Goal: Check status: Check status

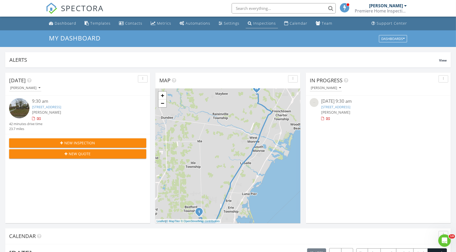
click at [256, 23] on div "Inspections" at bounding box center [264, 23] width 23 height 5
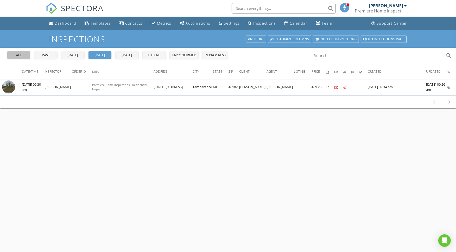
click at [23, 54] on div "all" at bounding box center [18, 55] width 19 height 5
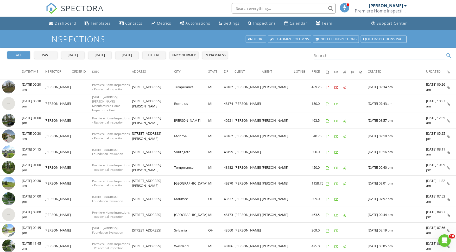
click at [318, 55] on input "Search" at bounding box center [379, 55] width 131 height 9
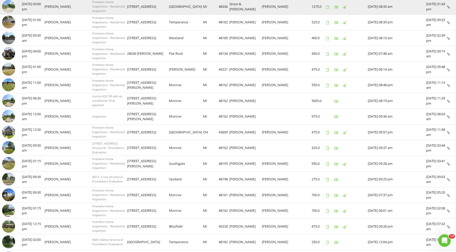
scroll to position [202, 0]
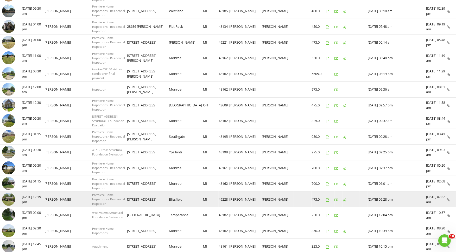
type input "405"
click at [9, 193] on img at bounding box center [8, 199] width 13 height 13
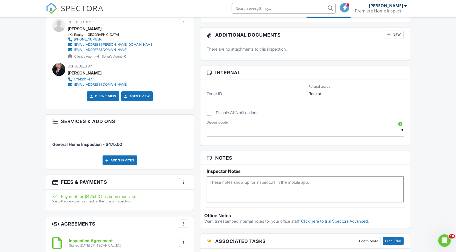
scroll to position [173, 0]
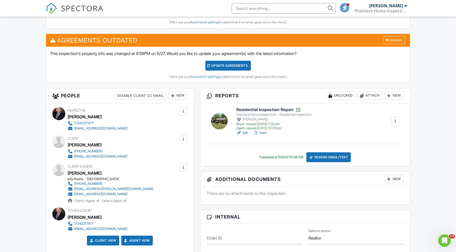
click at [264, 131] on link "View" at bounding box center [260, 133] width 14 height 5
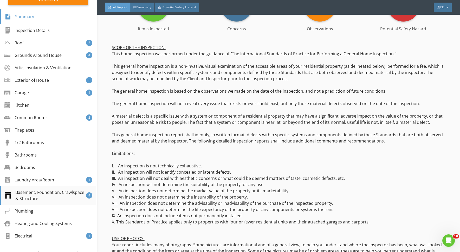
scroll to position [102, 0]
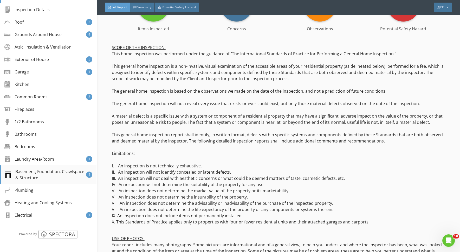
click at [29, 171] on div "Basement, Foundation, Crawlspace & Structure" at bounding box center [45, 175] width 81 height 12
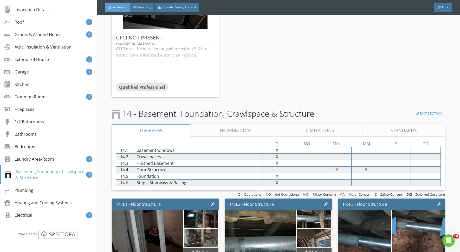
scroll to position [3274, 0]
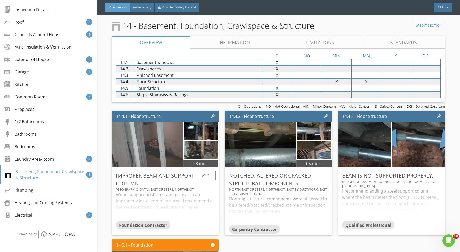
click at [151, 119] on img at bounding box center [147, 144] width 85 height 113
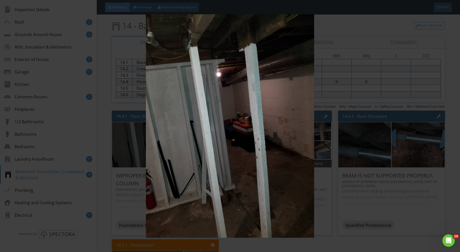
click at [252, 126] on img at bounding box center [230, 126] width 421 height 224
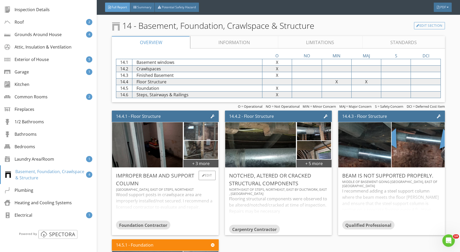
click at [201, 113] on img at bounding box center [201, 132] width 34 height 46
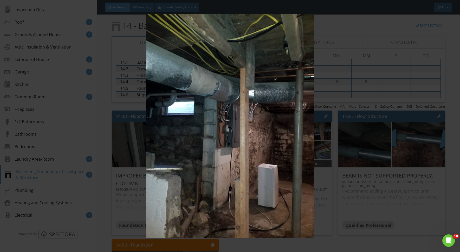
click at [224, 117] on img at bounding box center [230, 126] width 421 height 224
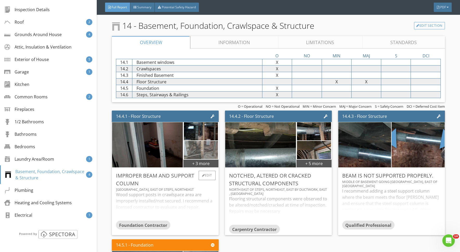
click at [198, 131] on img at bounding box center [201, 150] width 34 height 46
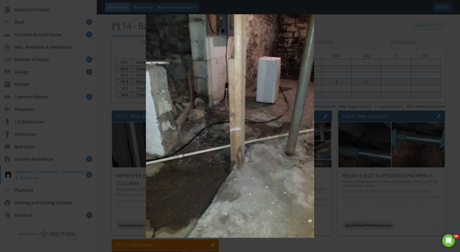
click at [248, 126] on img at bounding box center [230, 126] width 421 height 224
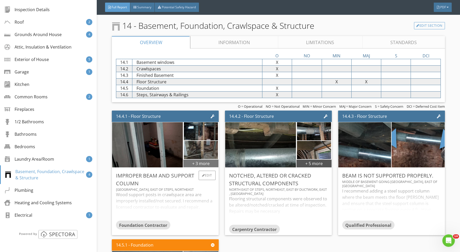
click at [203, 159] on div "+ 3 more" at bounding box center [200, 163] width 35 height 8
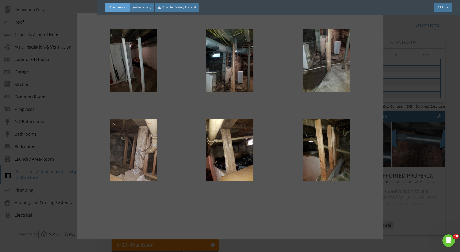
click at [134, 147] on div at bounding box center [133, 150] width 80 height 62
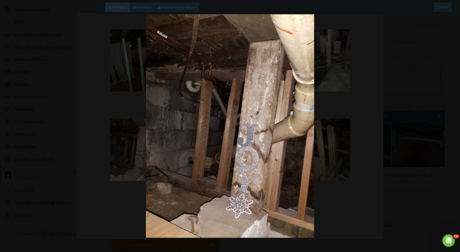
click at [214, 138] on img at bounding box center [230, 126] width 421 height 224
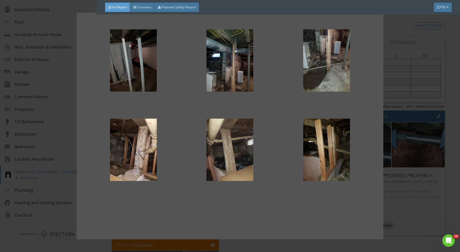
click at [224, 147] on div at bounding box center [230, 150] width 80 height 62
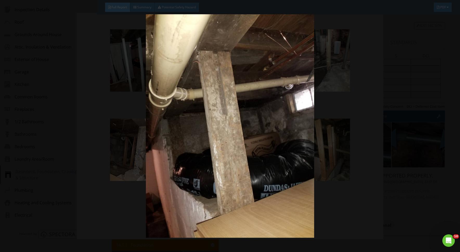
click at [241, 139] on img at bounding box center [230, 126] width 421 height 224
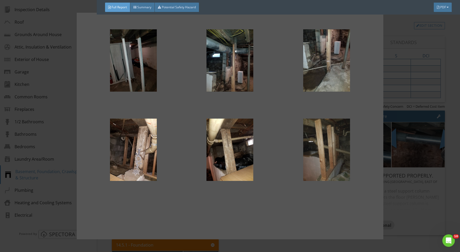
click at [337, 144] on div at bounding box center [327, 150] width 80 height 62
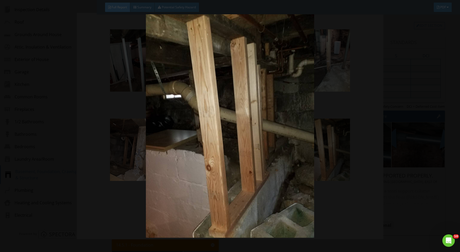
click at [289, 125] on img at bounding box center [230, 126] width 421 height 224
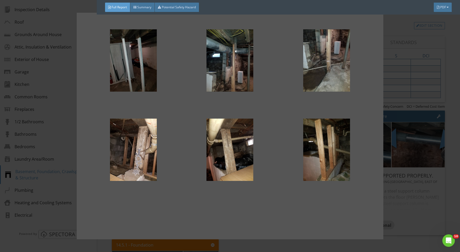
click at [369, 8] on div "Full Report Summary Potential Safety Hazard PDF" at bounding box center [278, 7] width 363 height 15
click at [414, 228] on div at bounding box center [230, 126] width 460 height 252
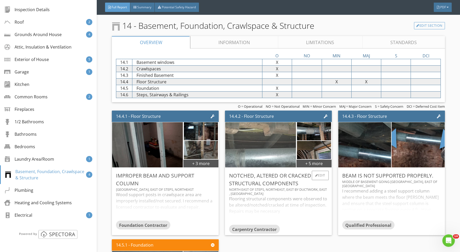
click at [270, 120] on img at bounding box center [260, 144] width 151 height 113
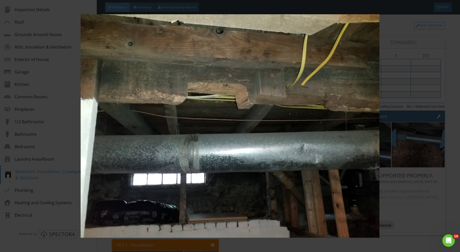
click at [270, 120] on img at bounding box center [230, 126] width 421 height 224
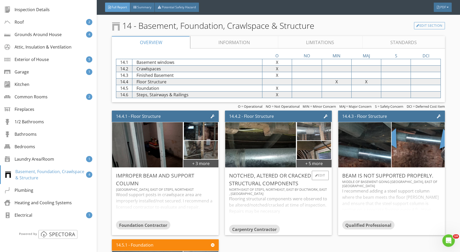
click at [307, 113] on img at bounding box center [314, 132] width 34 height 46
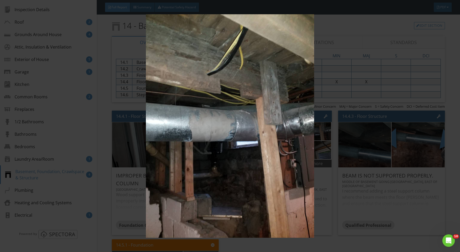
click at [294, 116] on img at bounding box center [230, 126] width 421 height 224
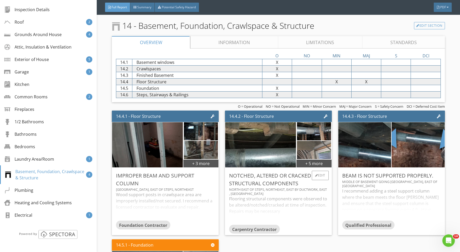
click at [312, 130] on img at bounding box center [314, 150] width 34 height 46
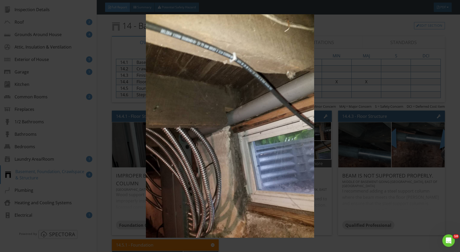
click at [242, 123] on img at bounding box center [230, 126] width 421 height 224
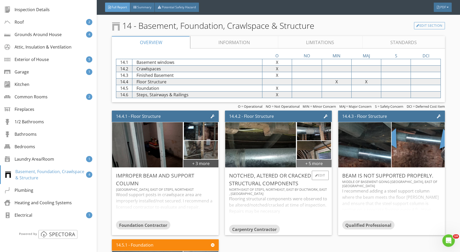
click at [313, 159] on div "+ 5 more" at bounding box center [313, 163] width 35 height 8
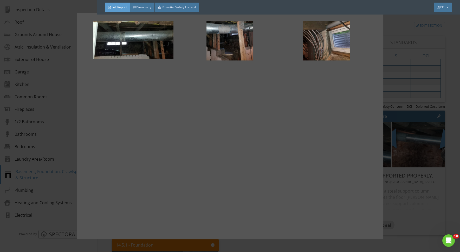
scroll to position [57, 0]
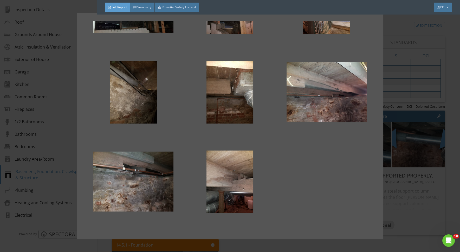
click at [410, 223] on div at bounding box center [230, 126] width 460 height 252
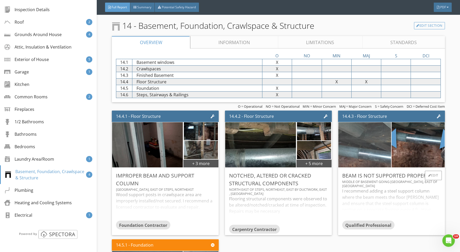
click at [370, 123] on img at bounding box center [364, 144] width 132 height 99
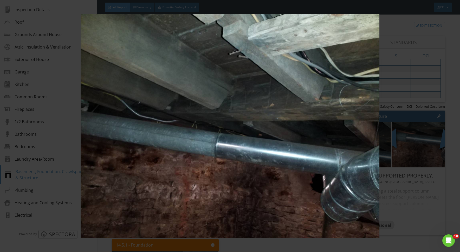
drag, startPoint x: 416, startPoint y: 239, endPoint x: 415, endPoint y: 237, distance: 2.8
click at [415, 237] on div at bounding box center [230, 126] width 460 height 252
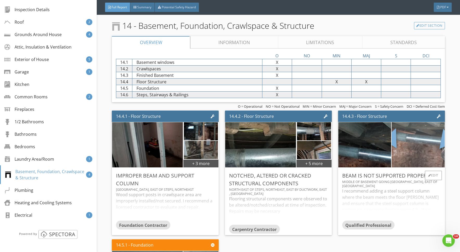
click at [413, 132] on img at bounding box center [418, 144] width 132 height 99
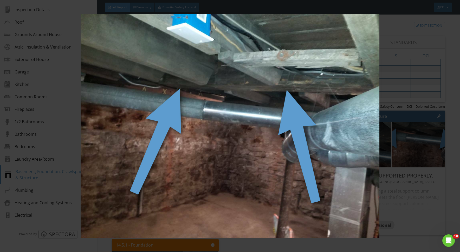
click at [407, 227] on img at bounding box center [230, 126] width 421 height 224
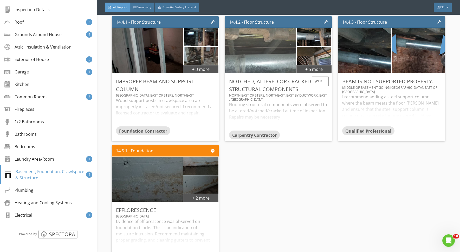
scroll to position [3390, 0]
